Goal: Information Seeking & Learning: Learn about a topic

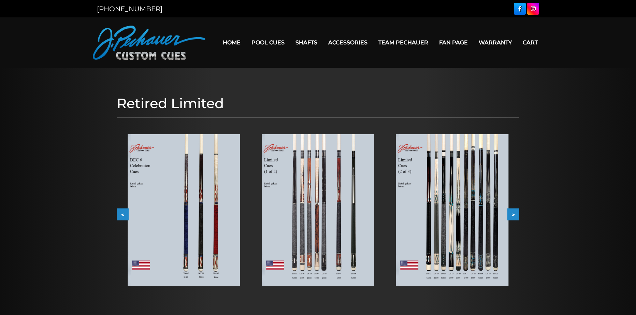
click at [341, 204] on img at bounding box center [318, 210] width 112 height 152
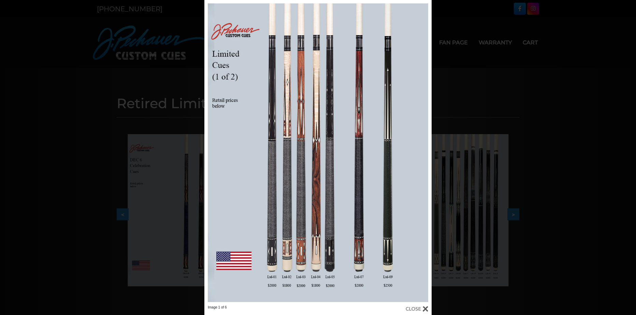
click at [540, 111] on div "Image 1 of 6" at bounding box center [318, 157] width 636 height 315
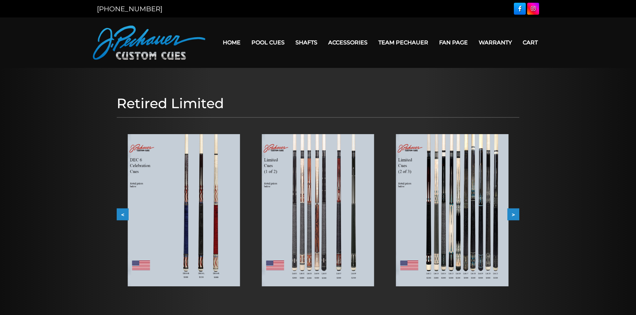
click at [332, 186] on img at bounding box center [318, 210] width 112 height 152
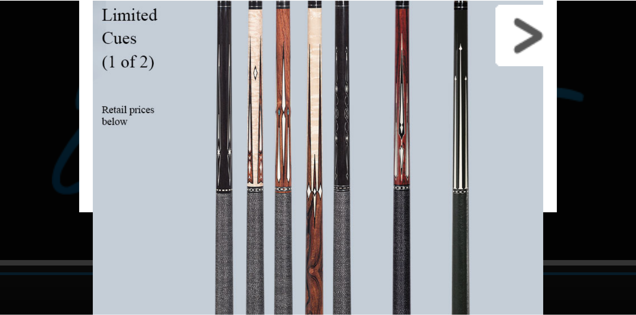
scroll to position [26, 0]
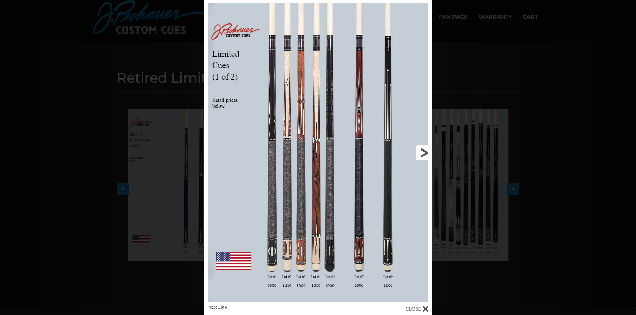
click at [423, 151] on link at bounding box center [380, 152] width 102 height 305
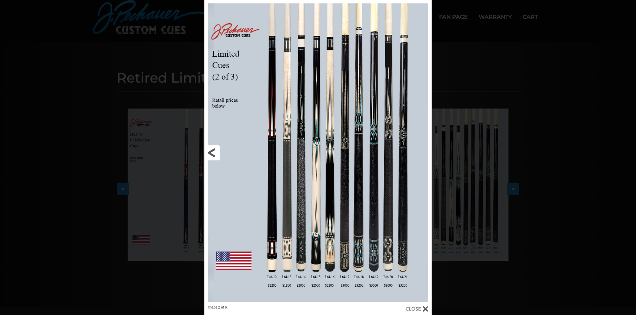
click at [215, 155] on link at bounding box center [255, 152] width 102 height 305
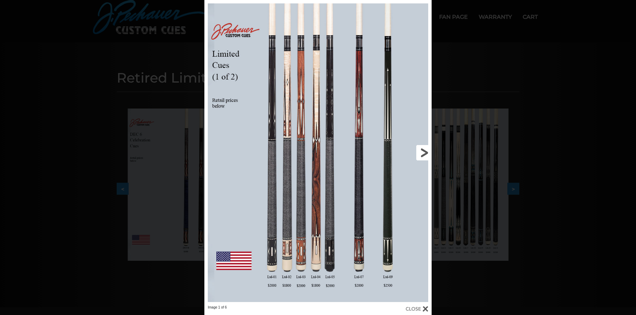
click at [424, 154] on link at bounding box center [380, 152] width 102 height 305
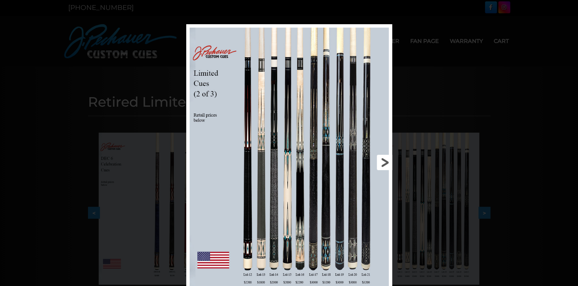
scroll to position [0, 0]
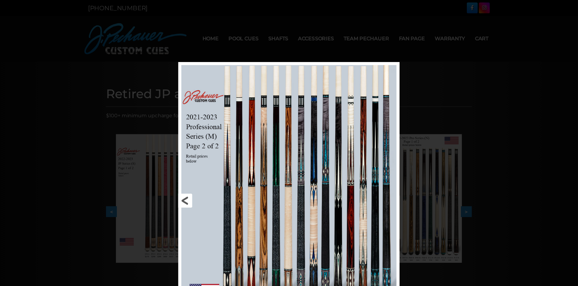
scroll to position [68, 0]
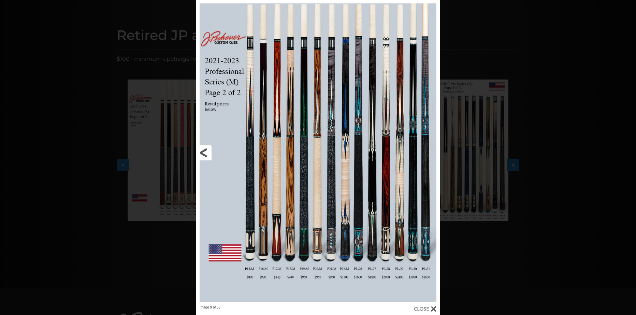
click at [208, 152] on link at bounding box center [251, 152] width 110 height 305
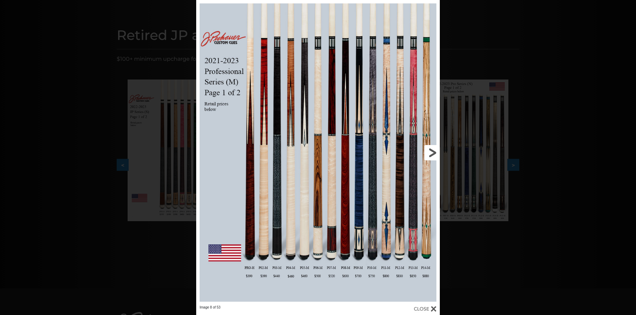
click at [433, 151] on link at bounding box center [385, 152] width 110 height 305
